Goal: Go to known website: Go to known website

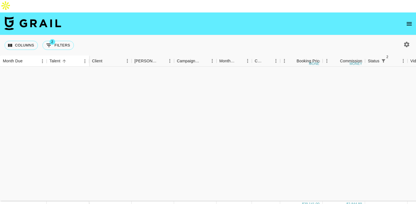
scroll to position [354, 0]
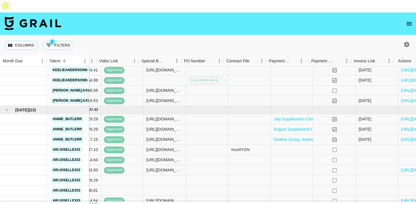
scroll to position [311, 311]
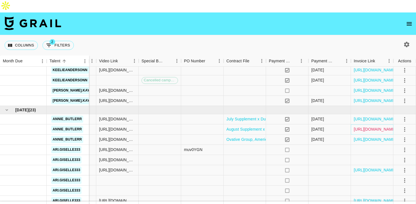
click at [365, 126] on link "[URL][DOMAIN_NAME]" at bounding box center [374, 129] width 43 height 6
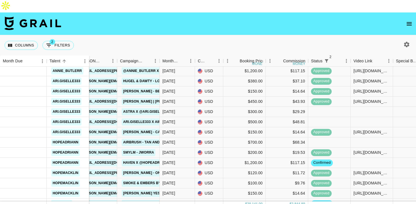
scroll to position [379, 57]
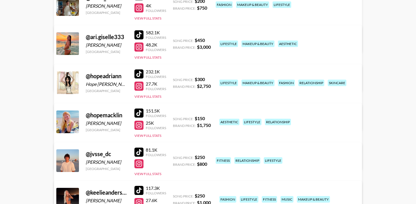
scroll to position [198, 0]
